Goal: Information Seeking & Learning: Learn about a topic

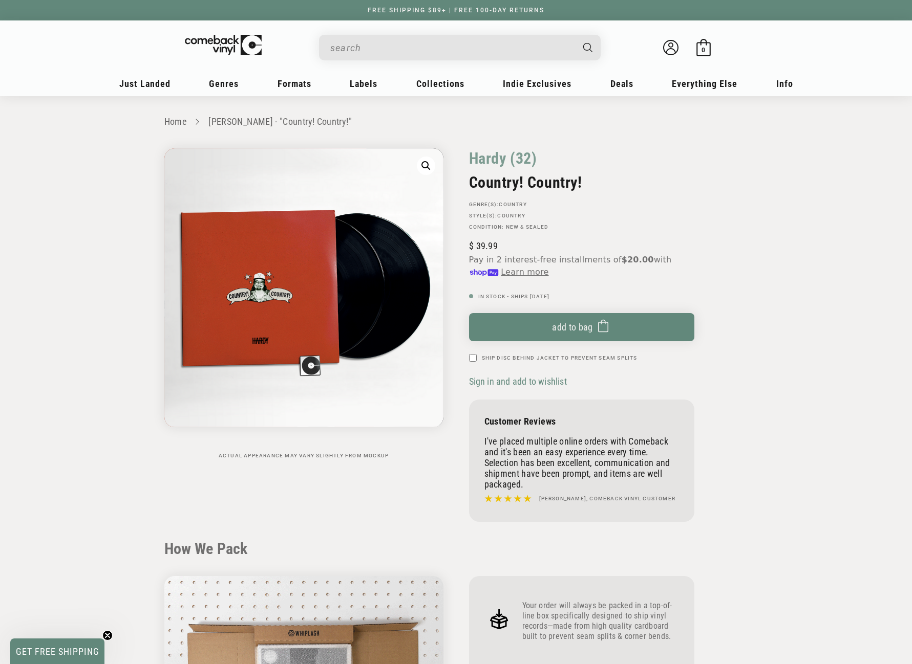
scroll to position [1024, 0]
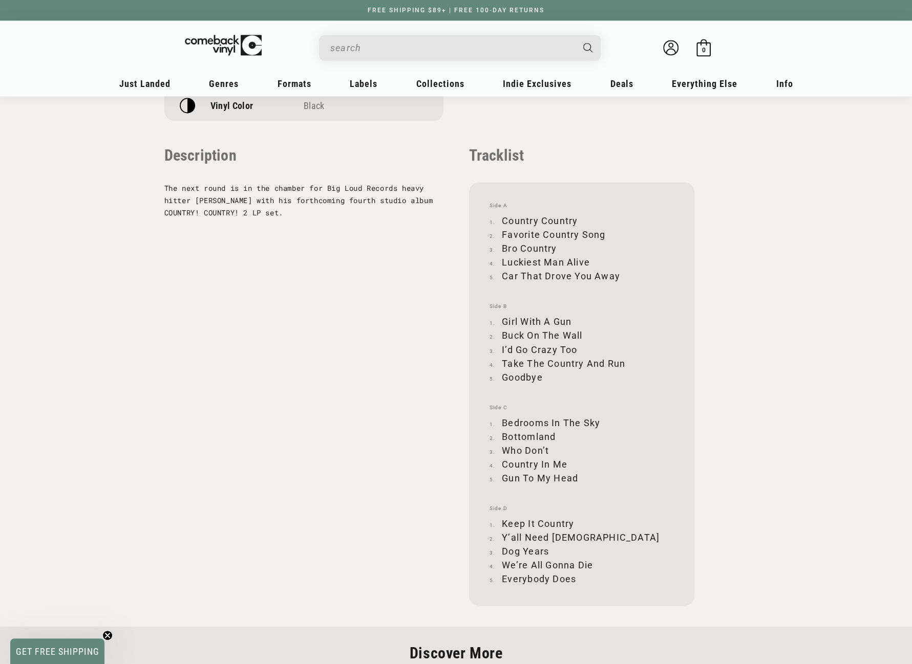
click at [425, 45] on input "When autocomplete results are available use up and down arrows to review and en…" at bounding box center [451, 47] width 243 height 21
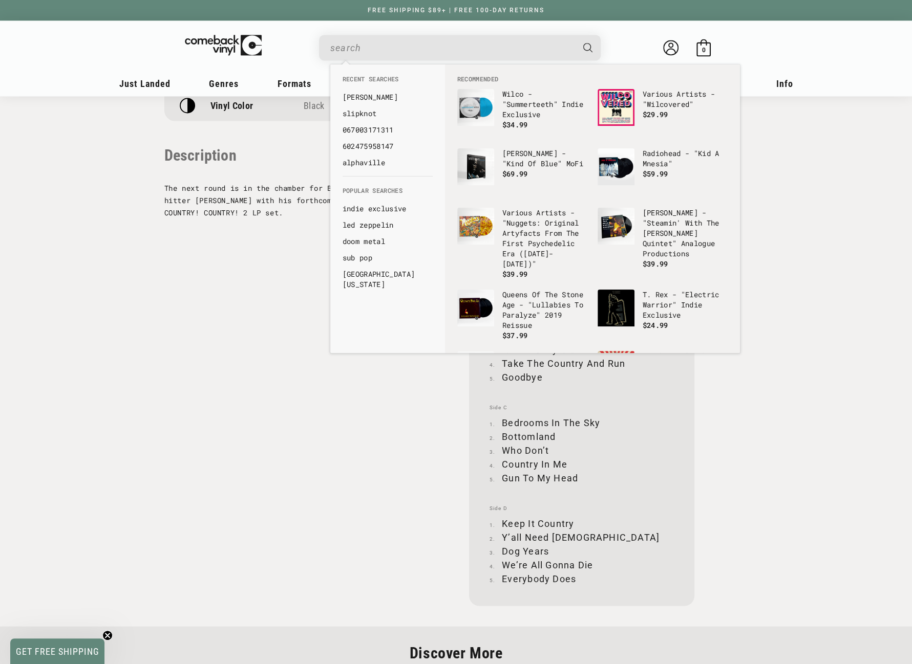
paste input "[DATE]"
type input "[DATE]"
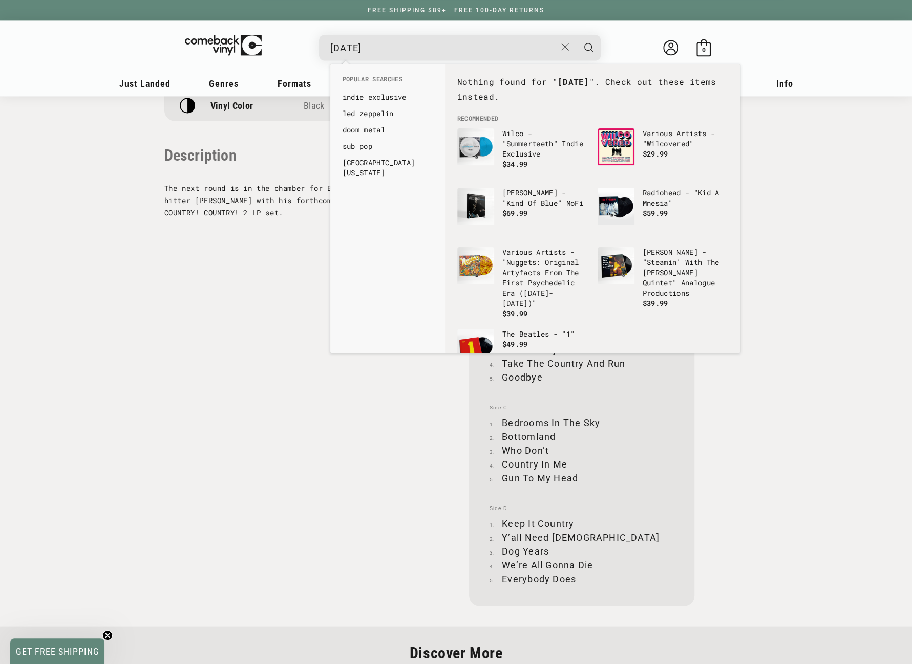
drag, startPoint x: 423, startPoint y: 46, endPoint x: 317, endPoint y: 44, distance: 105.5
click at [317, 44] on details-modal "[DATE] See all results... 0 results 0 results" at bounding box center [459, 48] width 389 height 26
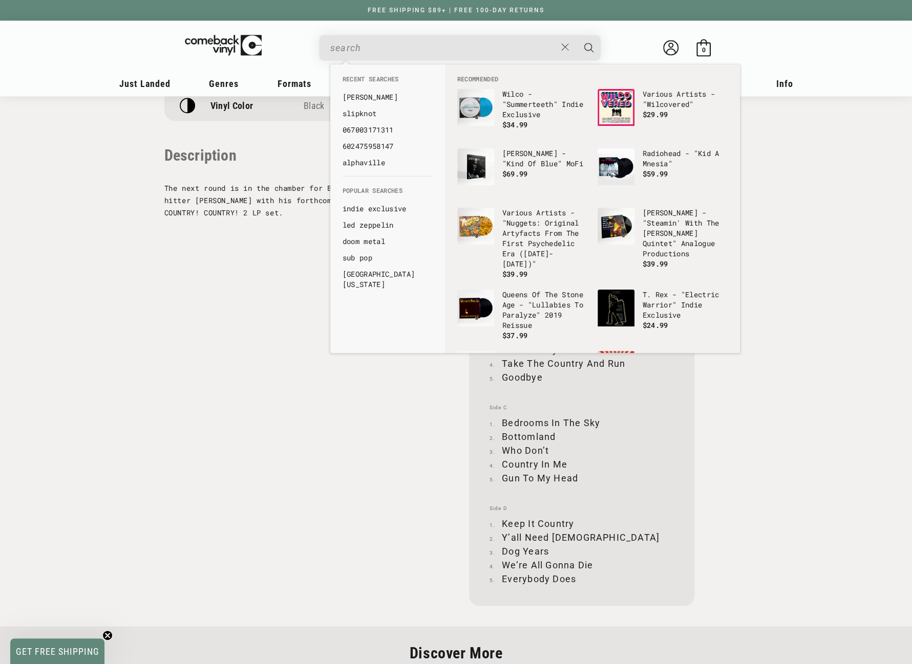
click at [370, 51] on input "When autocomplete results are available use up and down arrows to review and en…" at bounding box center [443, 47] width 226 height 21
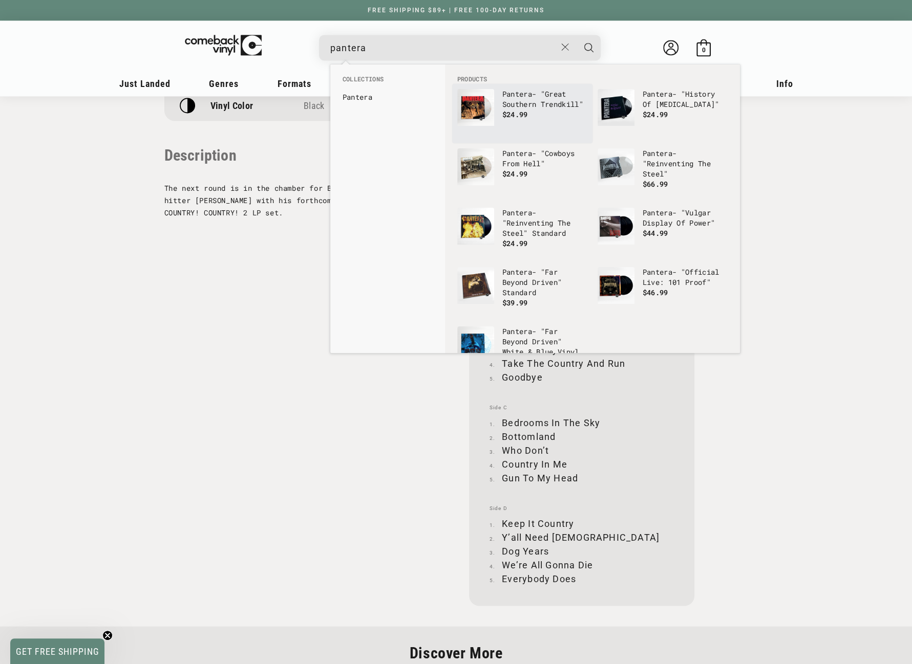
type input "pantera"
click at [470, 109] on img "Products" at bounding box center [475, 107] width 37 height 37
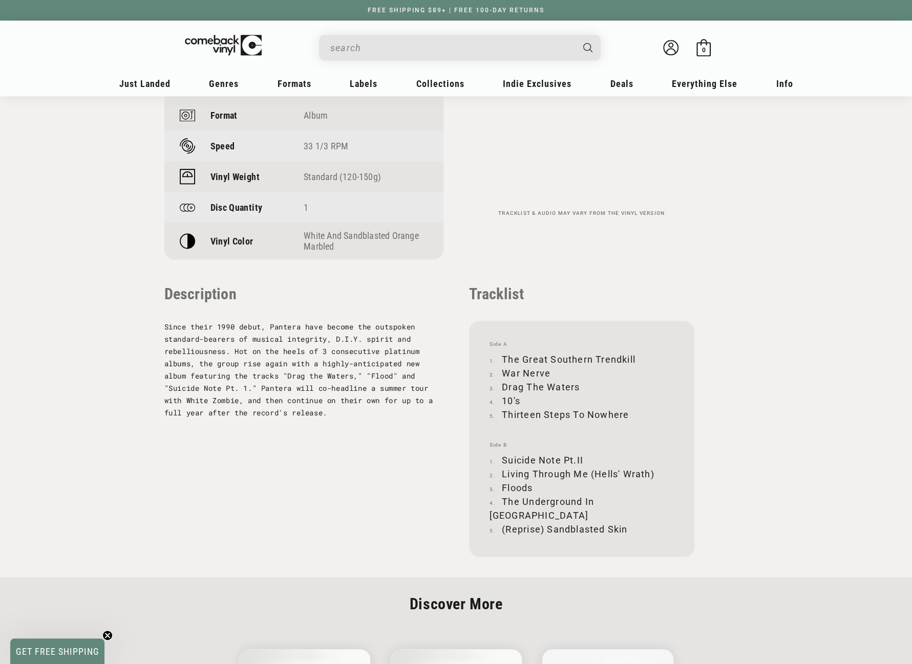
scroll to position [870, 0]
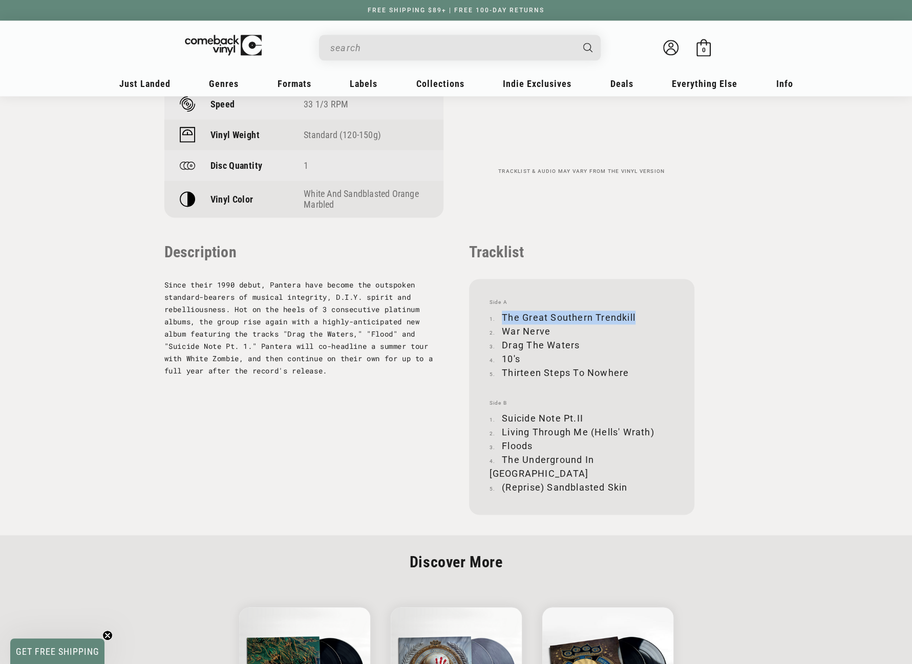
drag, startPoint x: 503, startPoint y: 316, endPoint x: 635, endPoint y: 314, distance: 132.1
click at [635, 314] on li "The Great Southern Trendkill" at bounding box center [581, 318] width 184 height 14
copy li "The Great Southern Trendkill"
drag, startPoint x: 504, startPoint y: 330, endPoint x: 549, endPoint y: 331, distance: 45.1
click at [549, 331] on li "War Nerve" at bounding box center [581, 332] width 184 height 14
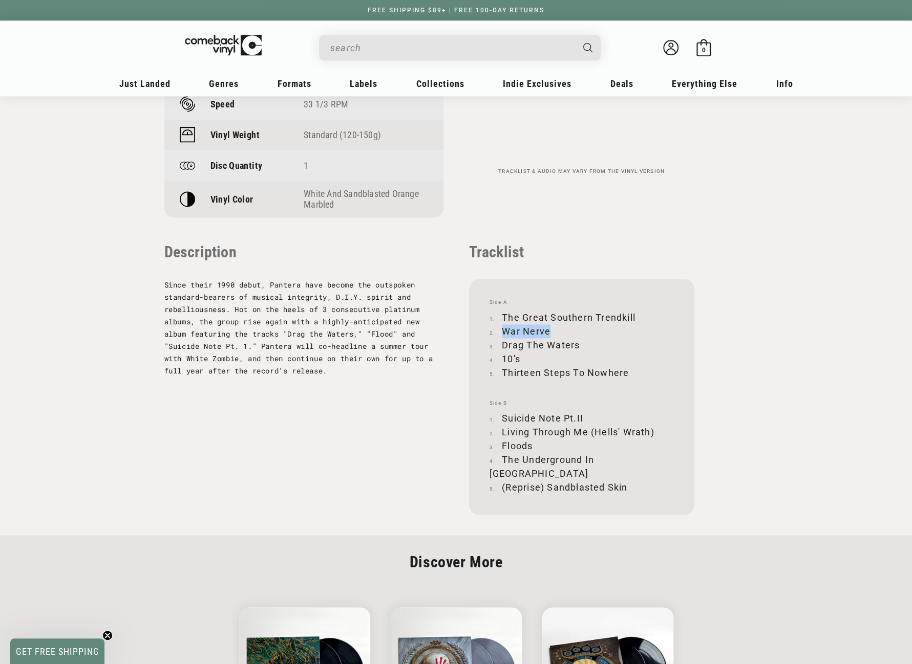
copy li "War Nerve"
drag, startPoint x: 503, startPoint y: 344, endPoint x: 581, endPoint y: 342, distance: 77.8
click at [581, 342] on li "Drag The Waters" at bounding box center [581, 345] width 184 height 14
copy li "Drag The Waters"
drag, startPoint x: 503, startPoint y: 359, endPoint x: 518, endPoint y: 357, distance: 15.4
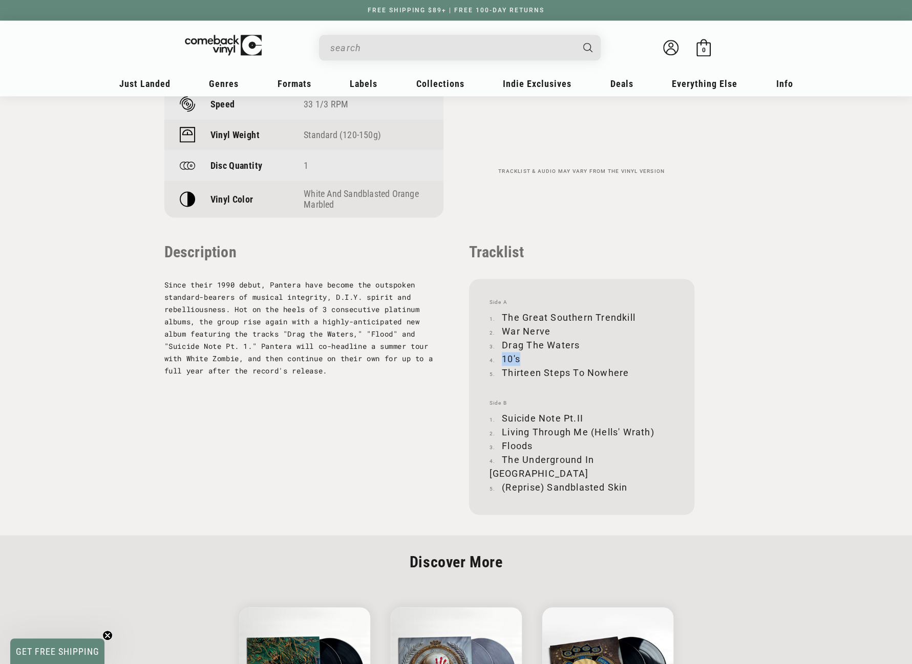
click at [518, 357] on li "10's" at bounding box center [581, 359] width 184 height 14
copy li "10's"
drag, startPoint x: 503, startPoint y: 371, endPoint x: 626, endPoint y: 373, distance: 122.9
click at [626, 373] on li "Thirteen Steps To Nowhere" at bounding box center [581, 373] width 184 height 14
copy li "Thirteen Steps To Nowhere"
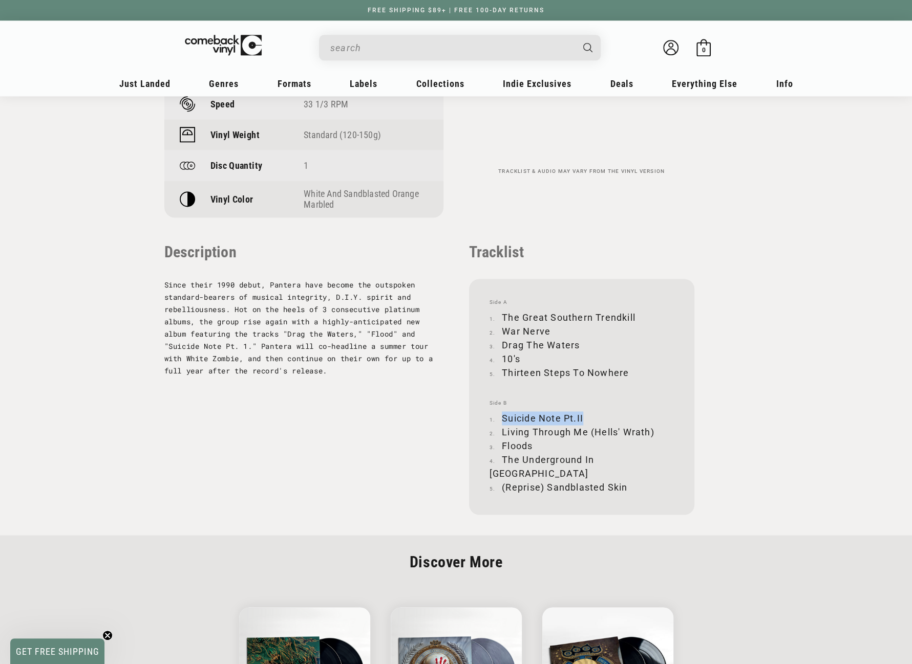
drag, startPoint x: 503, startPoint y: 417, endPoint x: 583, endPoint y: 415, distance: 79.9
click at [583, 415] on li "Suicide Note Pt.II" at bounding box center [581, 419] width 184 height 14
copy li "Suicide Note Pt.II"
drag, startPoint x: 503, startPoint y: 432, endPoint x: 653, endPoint y: 431, distance: 150.0
click at [653, 431] on li "Living Through Me (Hells' Wrath)" at bounding box center [581, 432] width 184 height 14
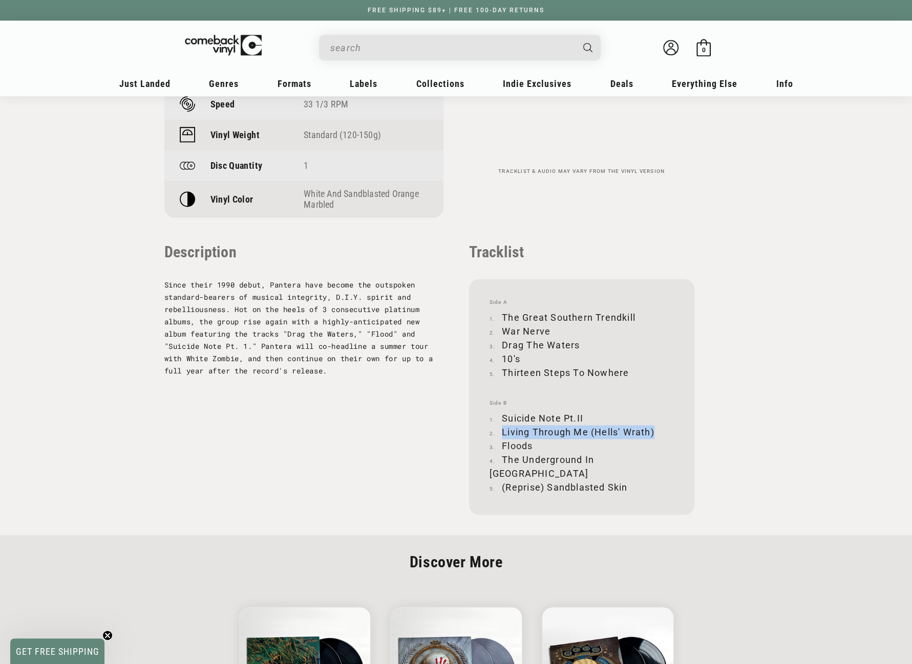
copy li "Living Through Me (Hells' Wrath)"
drag, startPoint x: 503, startPoint y: 445, endPoint x: 530, endPoint y: 445, distance: 27.6
click at [530, 445] on li "Floods" at bounding box center [581, 446] width 184 height 14
copy li "Floods"
drag, startPoint x: 503, startPoint y: 459, endPoint x: 633, endPoint y: 460, distance: 130.5
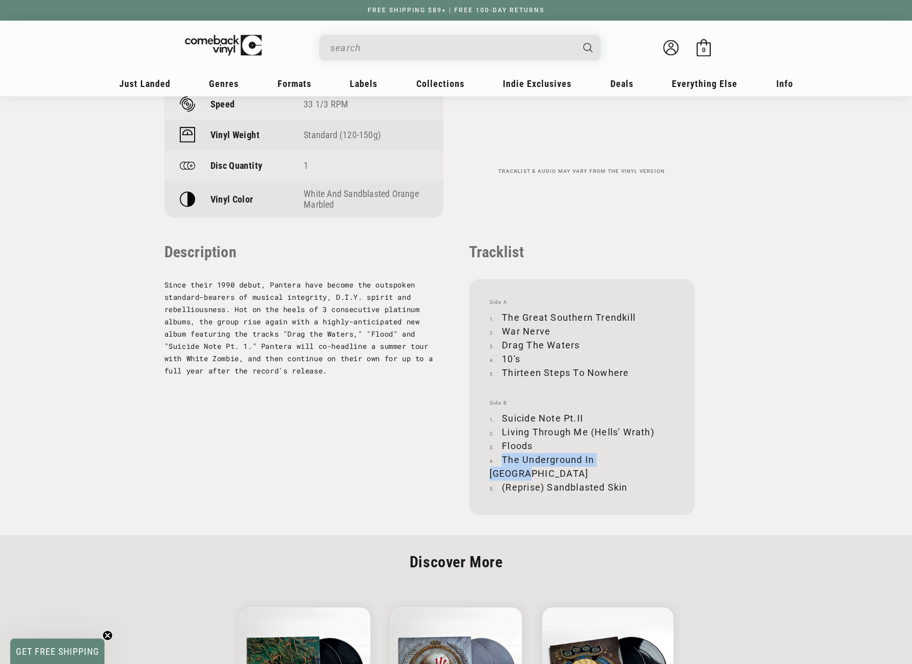
click at [633, 460] on li "The Underground In America" at bounding box center [581, 467] width 184 height 28
copy li "The Underground In America"
drag, startPoint x: 502, startPoint y: 474, endPoint x: 626, endPoint y: 477, distance: 123.9
click at [626, 481] on li "(Reprise) Sandblasted Skin" at bounding box center [581, 488] width 184 height 14
copy li "(Reprise) Sandblasted Skin"
